Goal: Task Accomplishment & Management: Complete application form

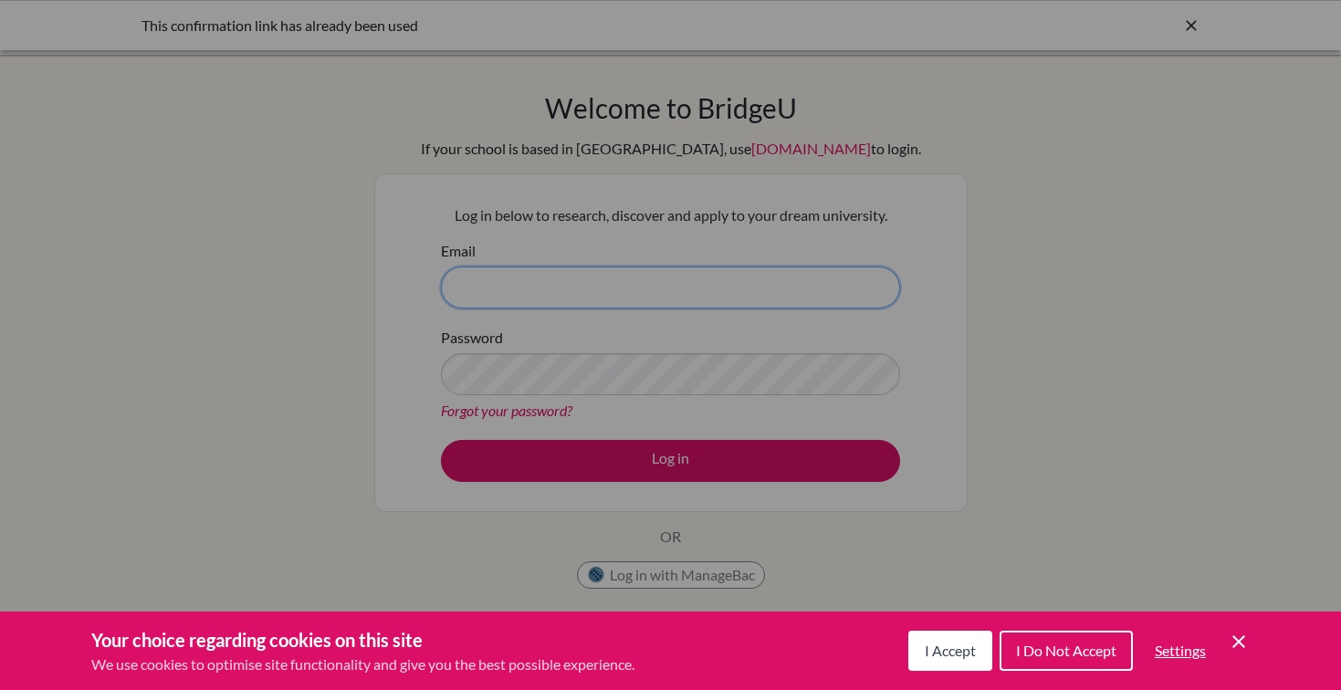
type input "[EMAIL_ADDRESS][DOMAIN_NAME]"
click at [950, 665] on button "I Accept" at bounding box center [950, 651] width 84 height 40
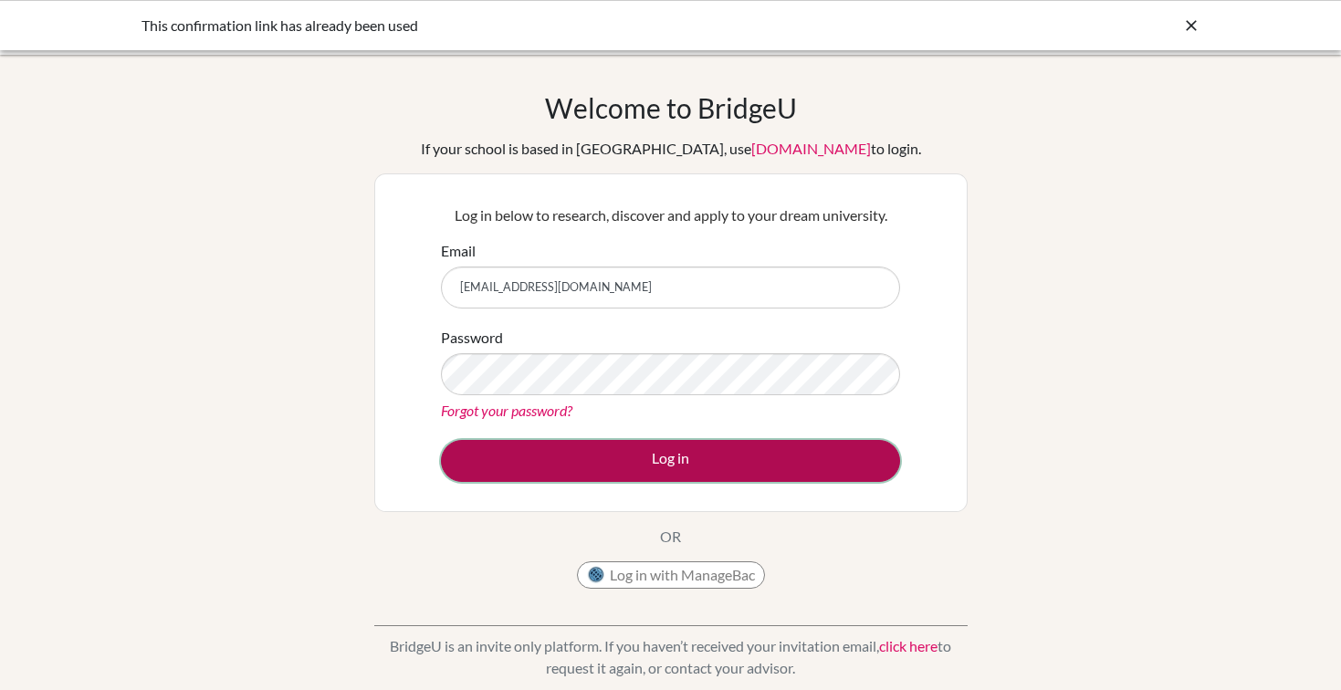
click at [767, 456] on button "Log in" at bounding box center [670, 461] width 459 height 42
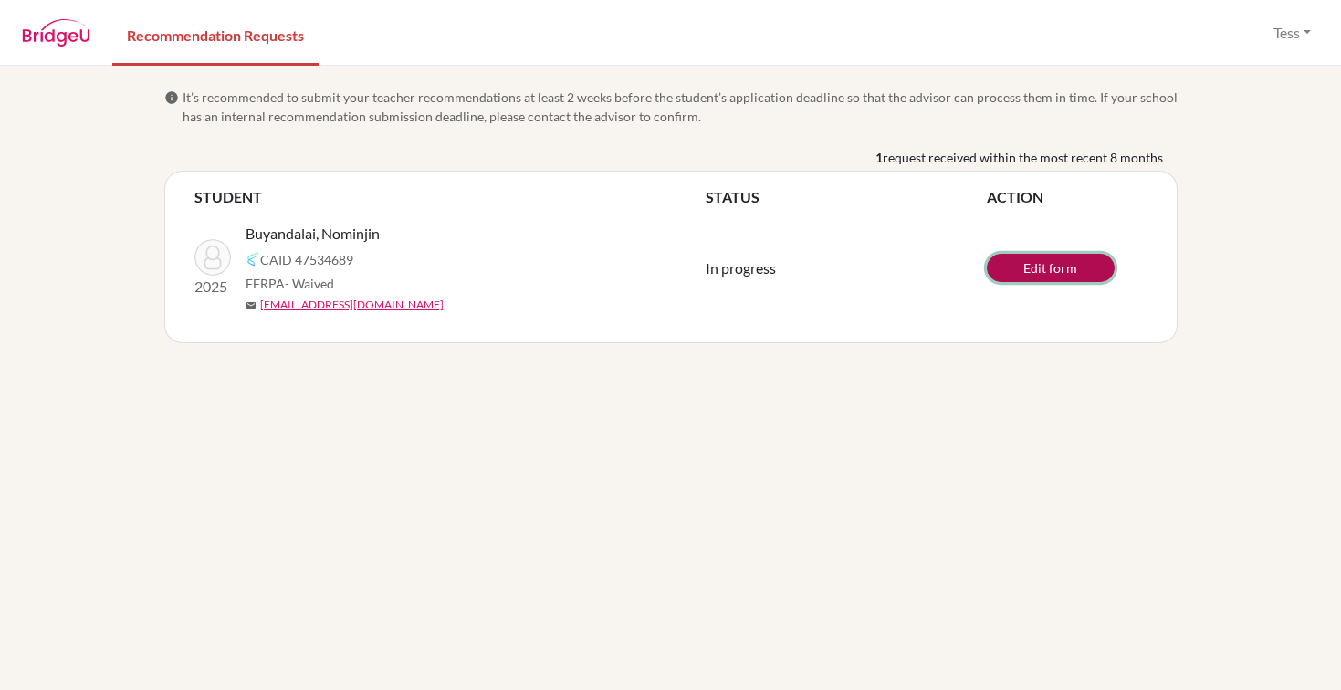
click at [1009, 277] on link "Edit form" at bounding box center [1051, 268] width 128 height 28
